Goal: Use online tool/utility: Utilize a website feature to perform a specific function

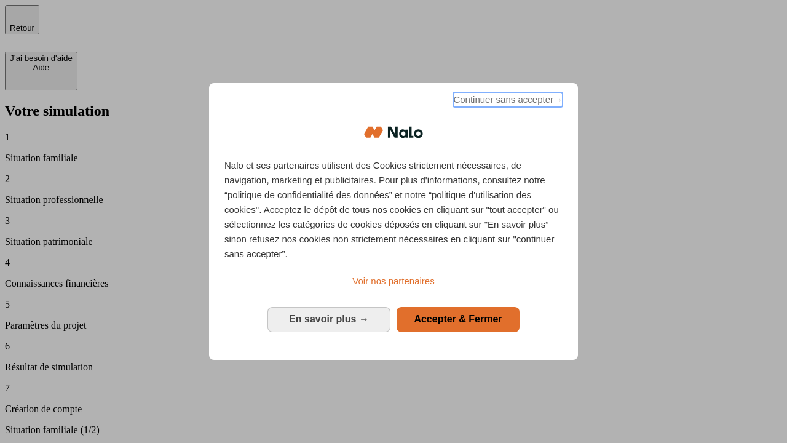
click at [507, 101] on span "Continuer sans accepter →" at bounding box center [507, 99] width 109 height 15
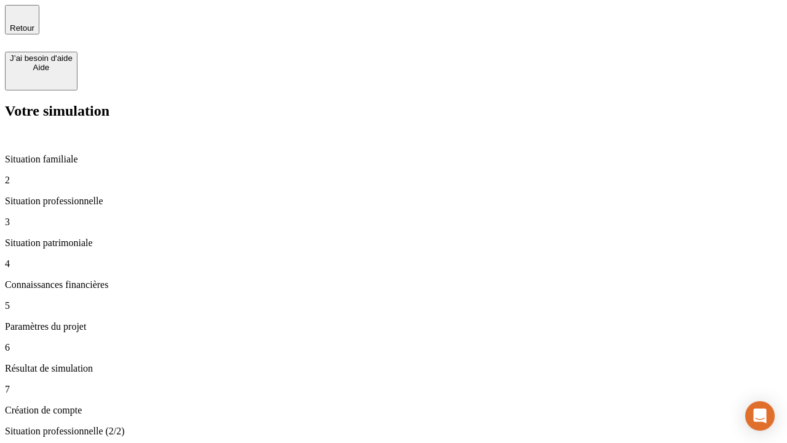
type input "30 000"
type input "40 000"
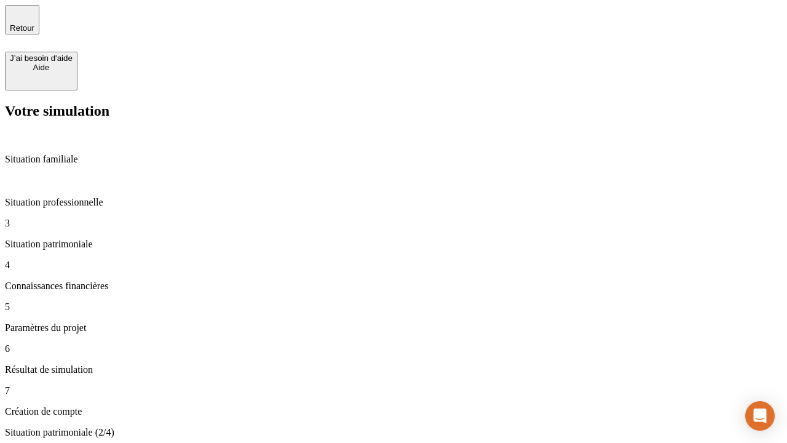
type input "1 100"
type input "20"
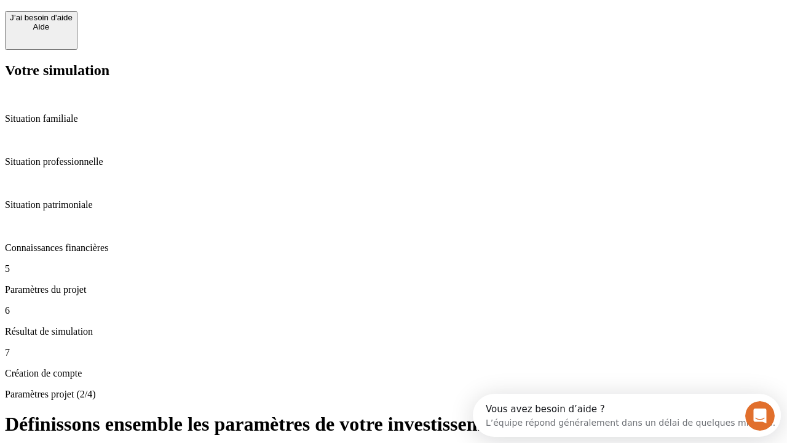
scroll to position [11, 0]
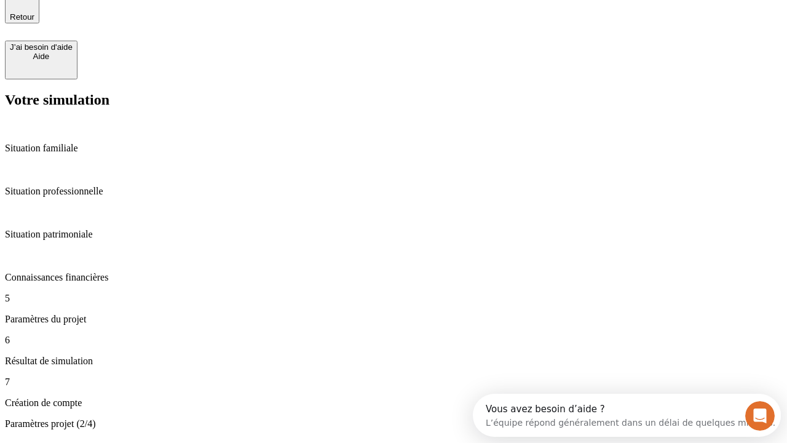
type input "40"
type input "50 000"
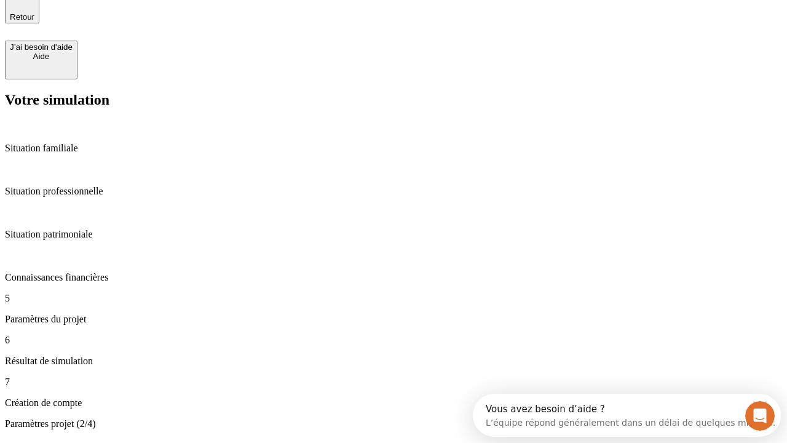
type input "640"
